Goal: Task Accomplishment & Management: Complete application form

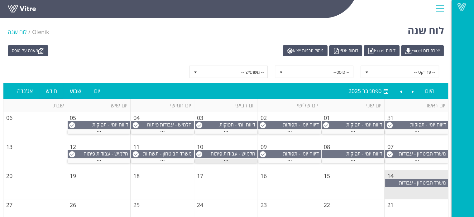
click at [230, 160] on div "..." at bounding box center [226, 160] width 63 height 4
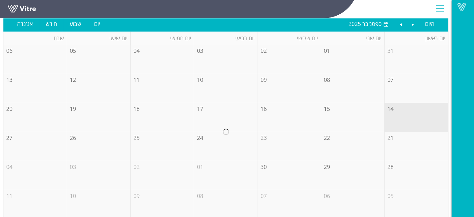
scroll to position [71, 0]
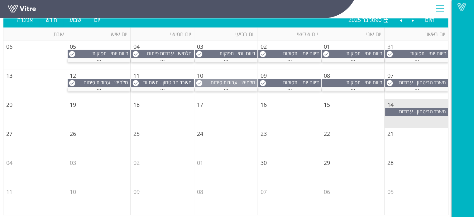
click at [211, 81] on span "חלמיש - עבודות פיתוח רח' [PERSON_NAME]" at bounding box center [233, 86] width 47 height 14
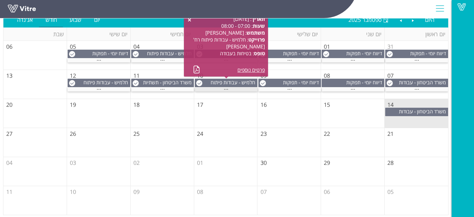
click at [229, 90] on div "..." at bounding box center [226, 89] width 63 height 4
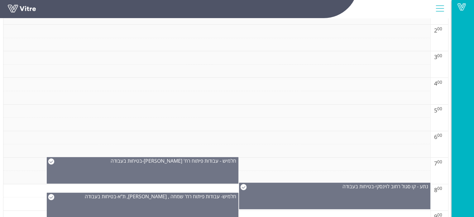
scroll to position [196, 0]
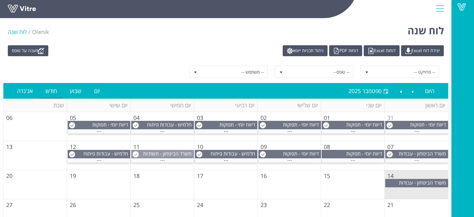
click at [162, 154] on span "משרד הביטחון - תשתיות וע"ע תאנים [PERSON_NAME] התפר" at bounding box center [168, 163] width 50 height 27
click at [163, 159] on span "..." at bounding box center [162, 158] width 5 height 7
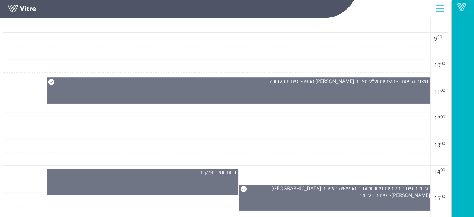
scroll to position [374, 0]
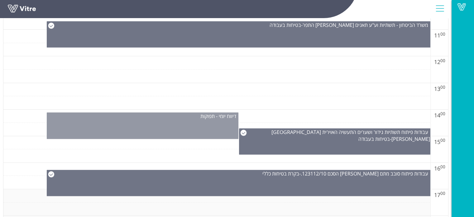
click at [197, 130] on div "דיווח יומי - תפוקות" at bounding box center [143, 125] width 192 height 26
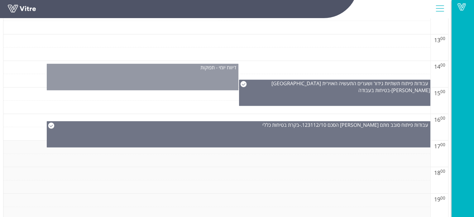
scroll to position [436, 0]
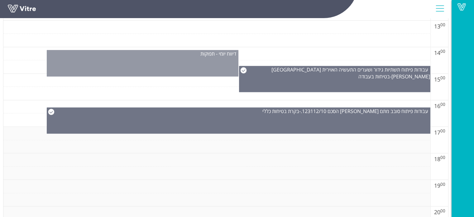
click at [165, 55] on div "דיווח יומי - תפוקות" at bounding box center [142, 53] width 191 height 7
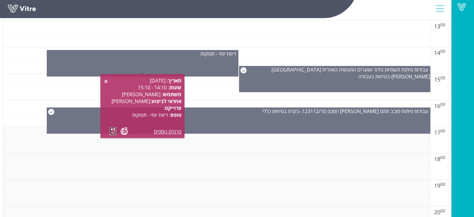
click at [112, 131] on link at bounding box center [113, 131] width 7 height 8
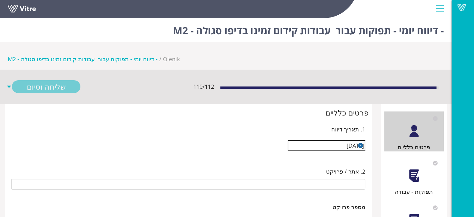
type input "[PERSON_NAME]"
type input "25-07 עבודות קידום זמינו בדיפו סגולה - M2"
click at [411, 168] on div at bounding box center [414, 175] width 14 height 14
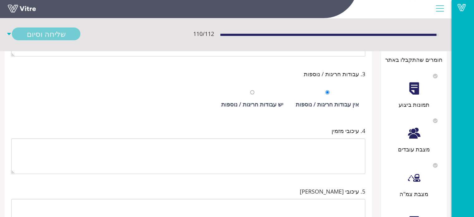
scroll to position [194, 0]
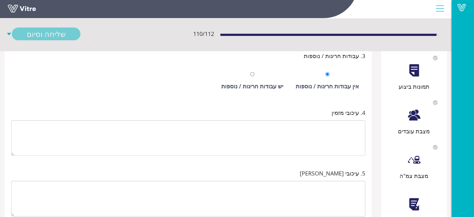
click at [409, 216] on div "אישור מהנדס ביצוע" at bounding box center [414, 220] width 60 height 9
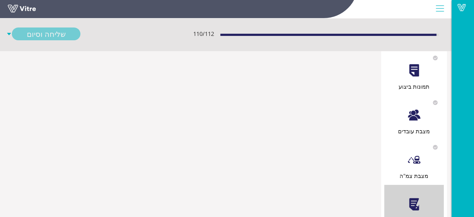
scroll to position [0, 0]
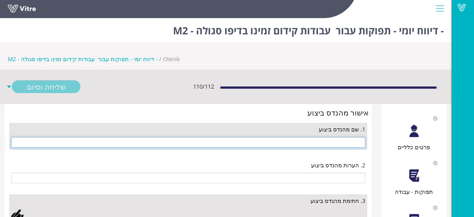
click at [347, 137] on input "text" at bounding box center [188, 142] width 354 height 11
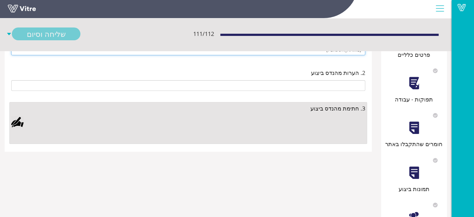
scroll to position [93, 0]
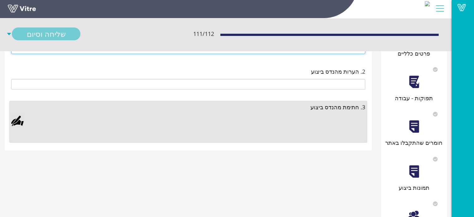
type input "[PERSON_NAME]"
click at [220, 114] on div at bounding box center [188, 127] width 354 height 26
click at [25, 114] on div at bounding box center [188, 127] width 354 height 26
click at [22, 114] on div at bounding box center [17, 120] width 12 height 12
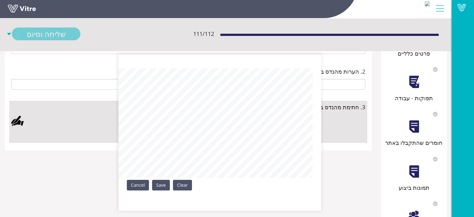
drag, startPoint x: 165, startPoint y: 189, endPoint x: 138, endPoint y: 174, distance: 31.3
click at [164, 189] on link "Save" at bounding box center [161, 184] width 18 height 11
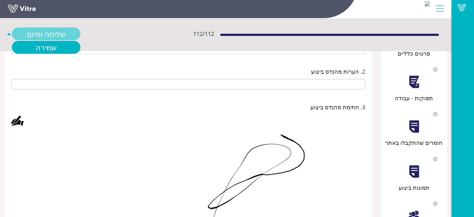
click at [51, 35] on link "שליחה וסיום" at bounding box center [46, 34] width 69 height 13
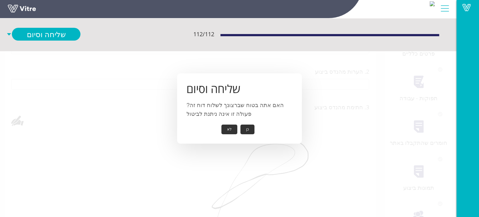
click at [248, 132] on button "כן" at bounding box center [247, 129] width 14 height 10
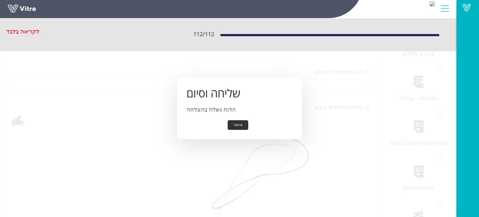
click at [239, 123] on button "אישור" at bounding box center [237, 125] width 21 height 10
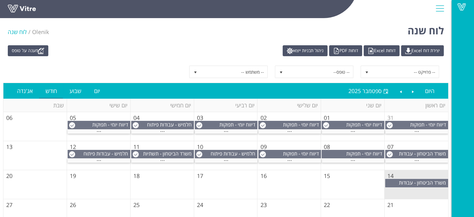
click at [380, 73] on span "-- פרוייקט --" at bounding box center [405, 71] width 67 height 11
